Goal: Navigation & Orientation: Find specific page/section

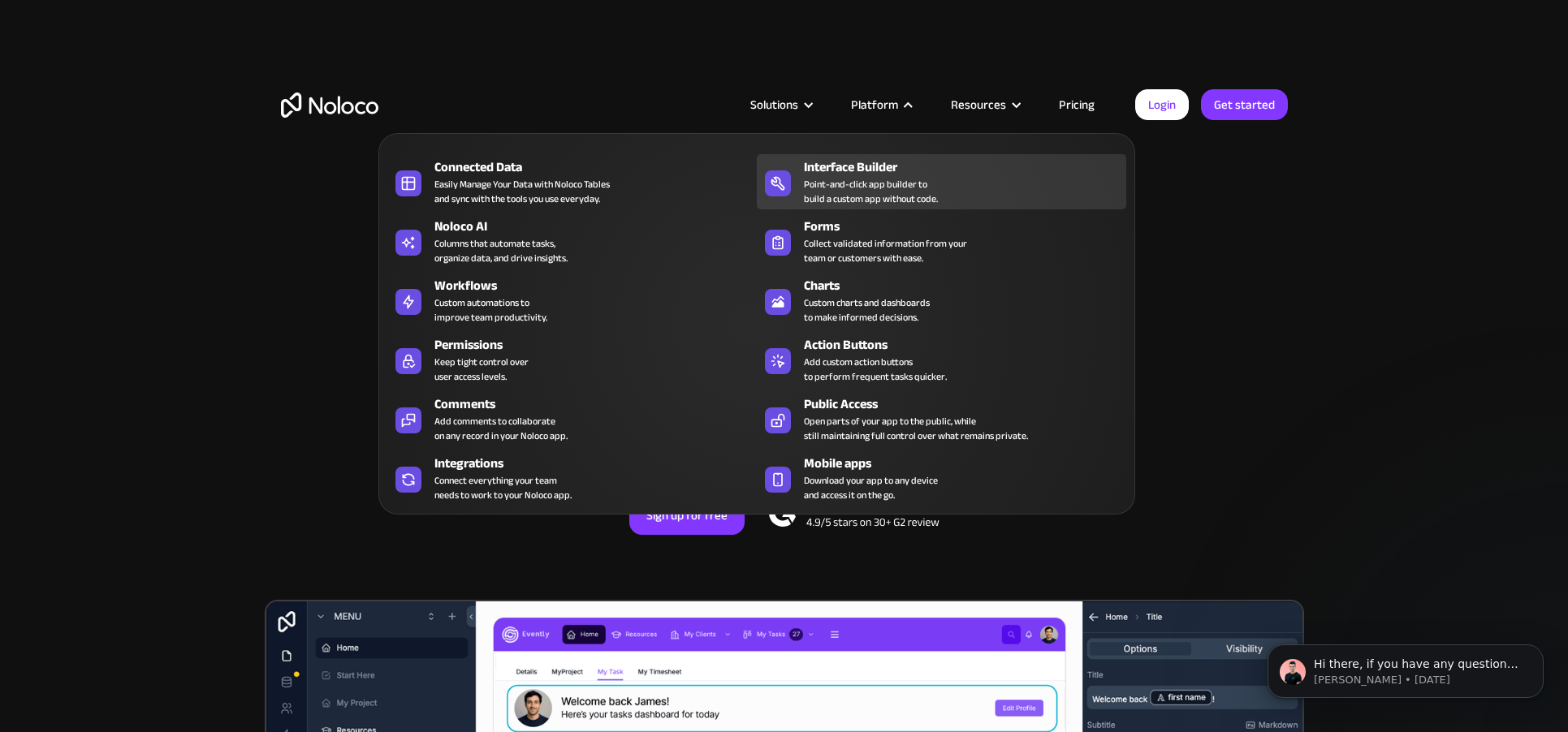
click at [895, 189] on div "Point-and-click app builder to build a custom app without code." at bounding box center [871, 191] width 134 height 29
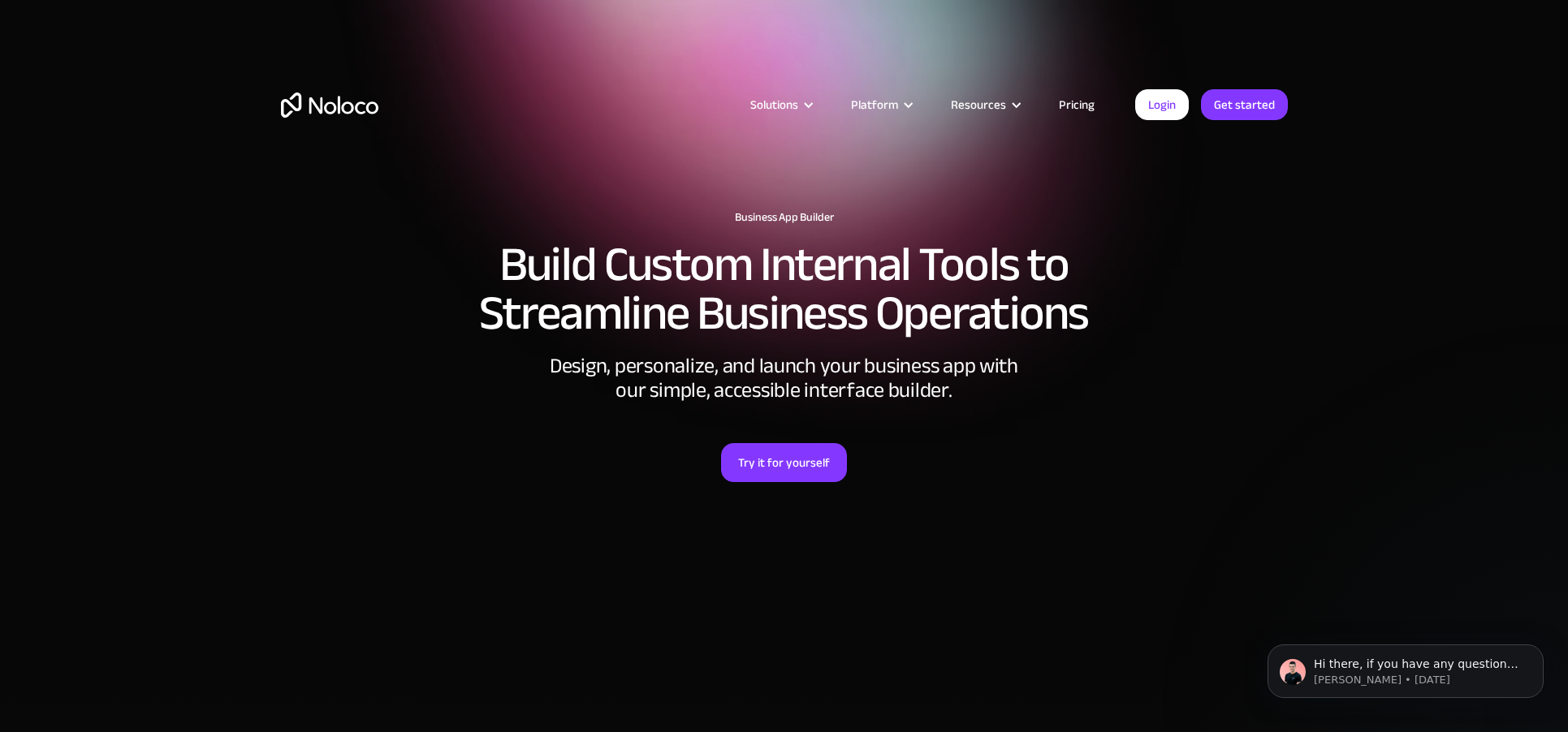
click at [347, 109] on img "home" at bounding box center [330, 105] width 98 height 25
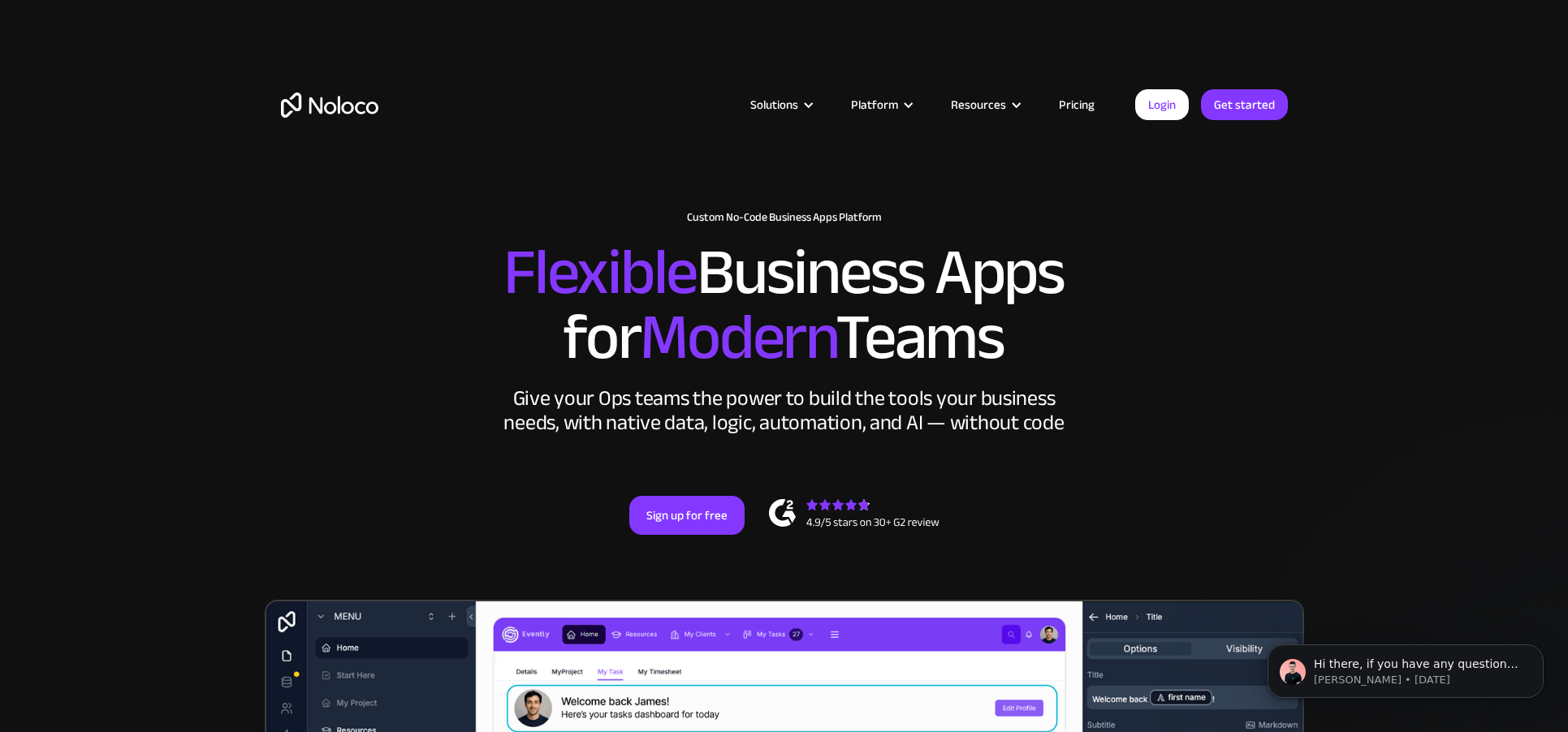
click at [307, 114] on img "home" at bounding box center [330, 105] width 98 height 25
click at [385, 109] on article "Solutions Use Cases Business Types Project Management Keep track of customers, …" at bounding box center [756, 104] width 757 height 21
click at [302, 107] on img "home" at bounding box center [330, 105] width 98 height 25
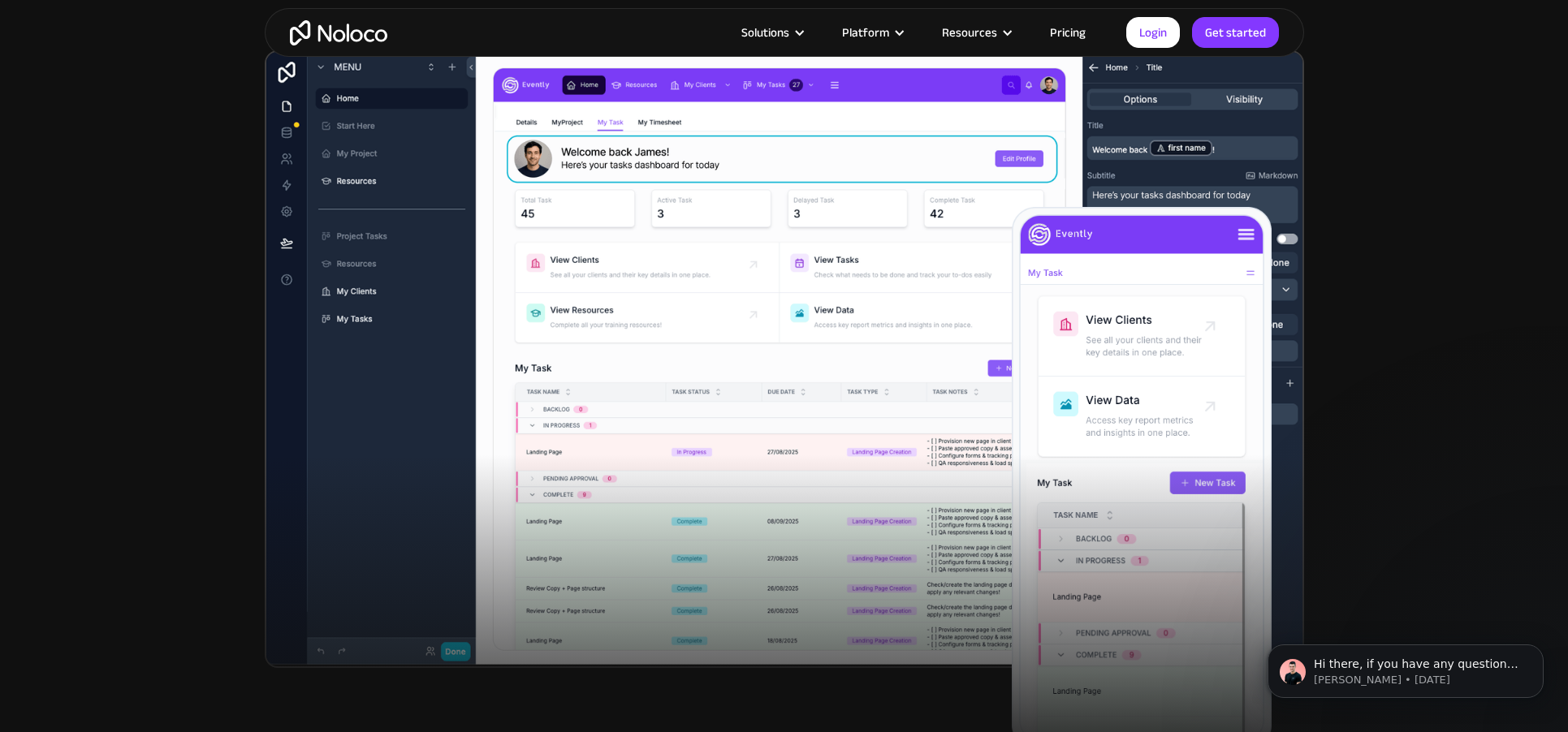
scroll to position [550, 0]
